Goal: Navigation & Orientation: Find specific page/section

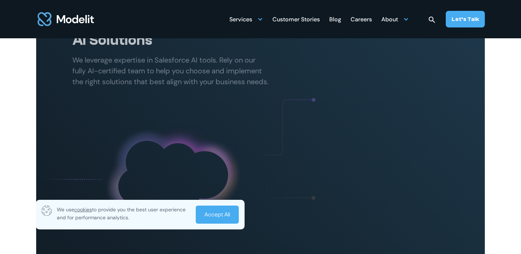
scroll to position [429, 0]
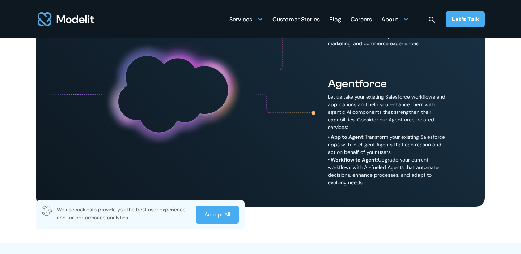
click at [218, 216] on link "Accept All" at bounding box center [217, 215] width 43 height 18
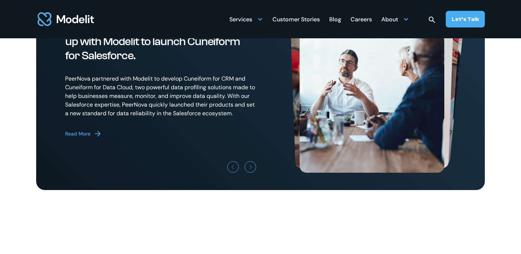
scroll to position [2009, 0]
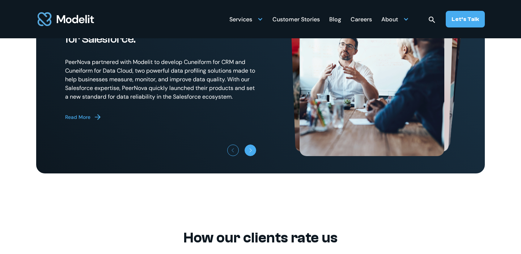
click at [252, 153] on icon "Next slide" at bounding box center [251, 150] width 4 height 4
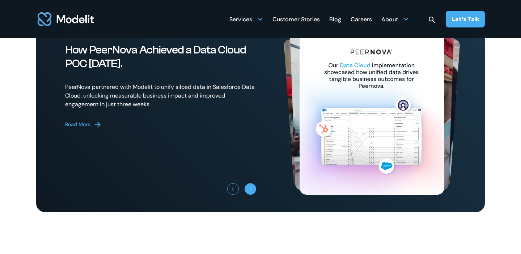
scroll to position [1965, 0]
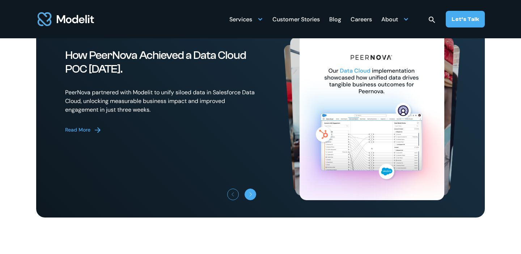
click at [253, 201] on link "Next slide" at bounding box center [251, 195] width 12 height 12
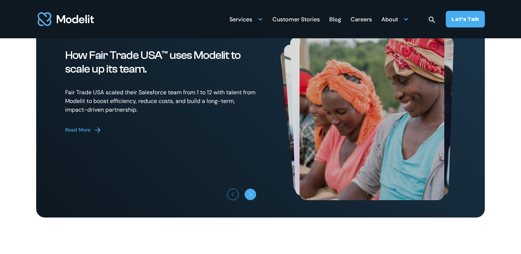
click at [253, 201] on link "Next slide" at bounding box center [251, 195] width 12 height 12
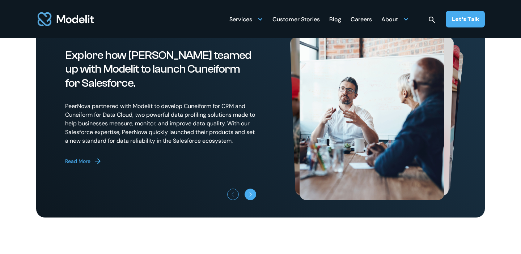
click at [253, 201] on link "Next slide" at bounding box center [251, 195] width 12 height 12
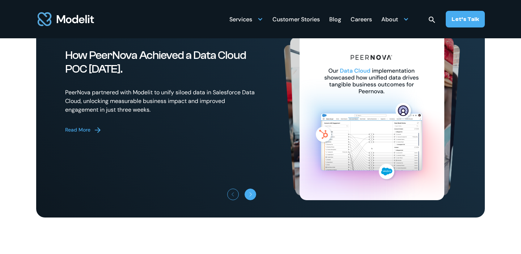
click at [253, 201] on link "Next slide" at bounding box center [251, 195] width 12 height 12
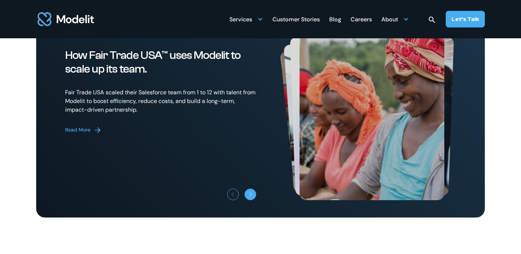
click at [253, 201] on link "Next slide" at bounding box center [251, 195] width 12 height 12
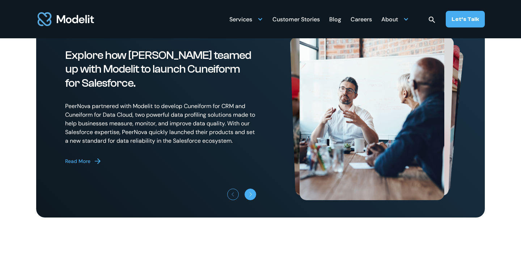
click at [253, 201] on link "Next slide" at bounding box center [251, 195] width 12 height 12
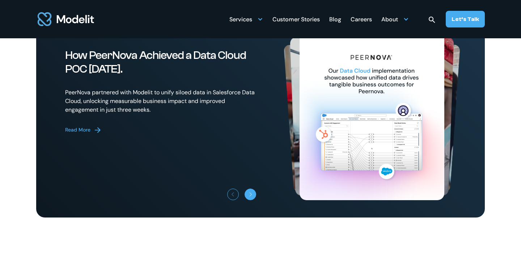
click at [253, 201] on link "Next slide" at bounding box center [251, 195] width 12 height 12
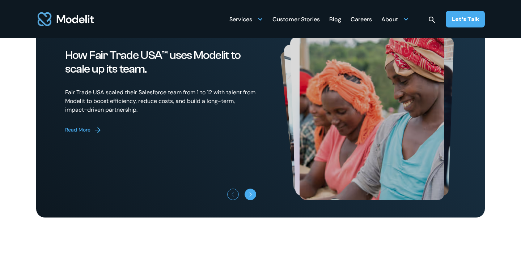
click at [253, 201] on link "Next slide" at bounding box center [251, 195] width 12 height 12
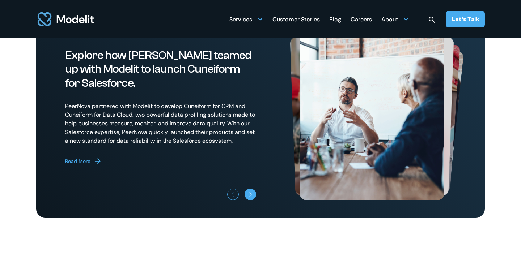
click at [253, 201] on link "Next slide" at bounding box center [251, 195] width 12 height 12
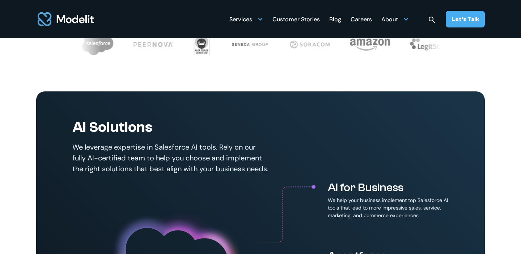
scroll to position [0, 0]
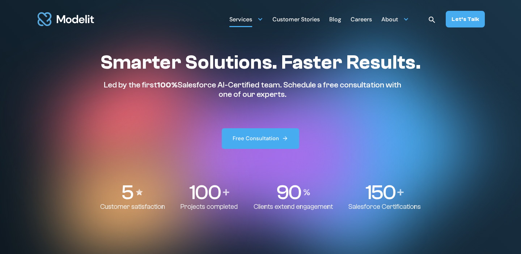
click at [261, 21] on div at bounding box center [260, 19] width 6 height 6
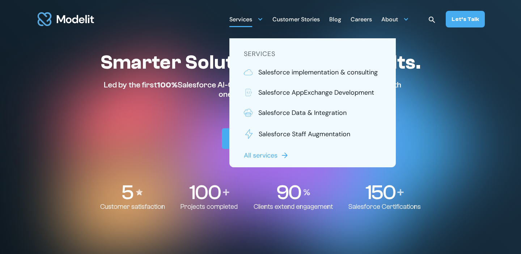
click at [314, 22] on div "Customer Stories" at bounding box center [296, 20] width 47 height 14
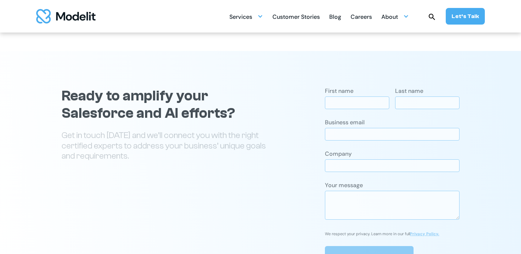
scroll to position [1108, 0]
